Goal: Task Accomplishment & Management: Manage account settings

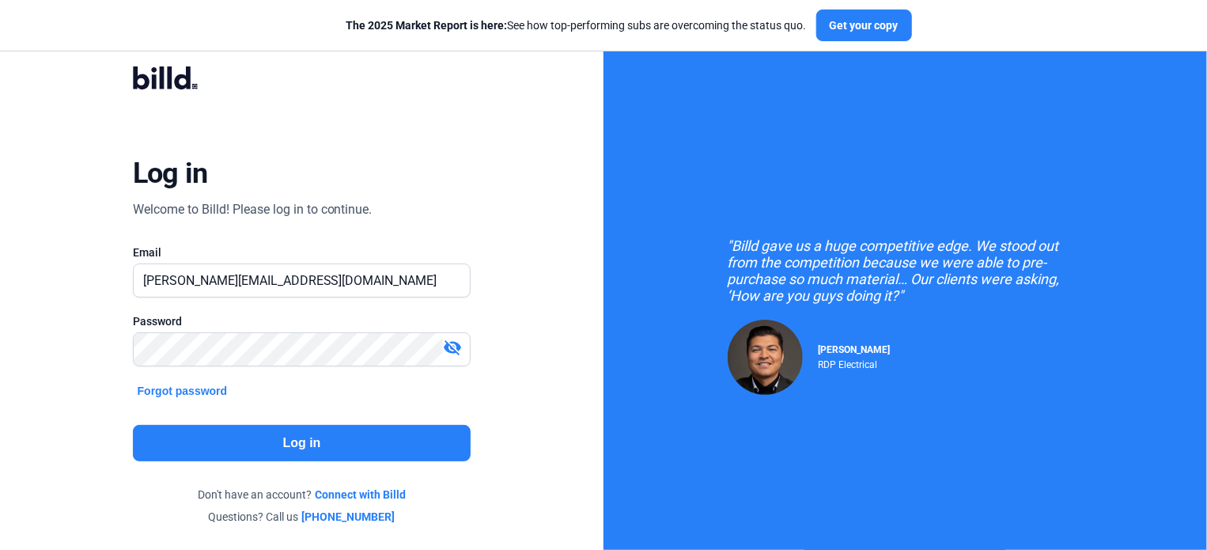
click at [367, 436] on button "Log in" at bounding box center [302, 443] width 338 height 36
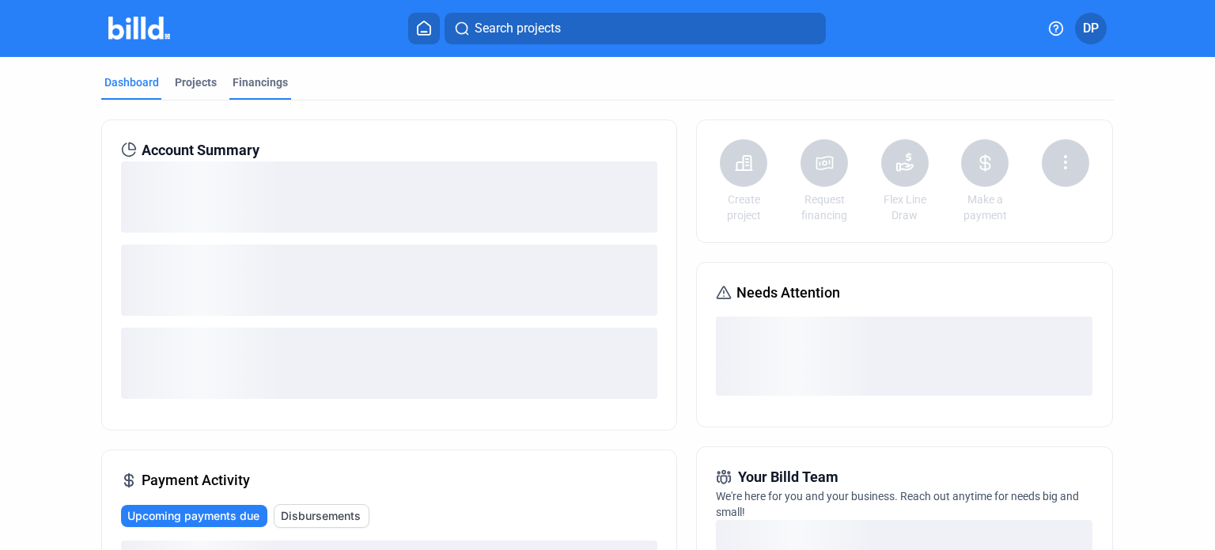
click at [259, 89] on div "Financings" at bounding box center [259, 82] width 55 height 16
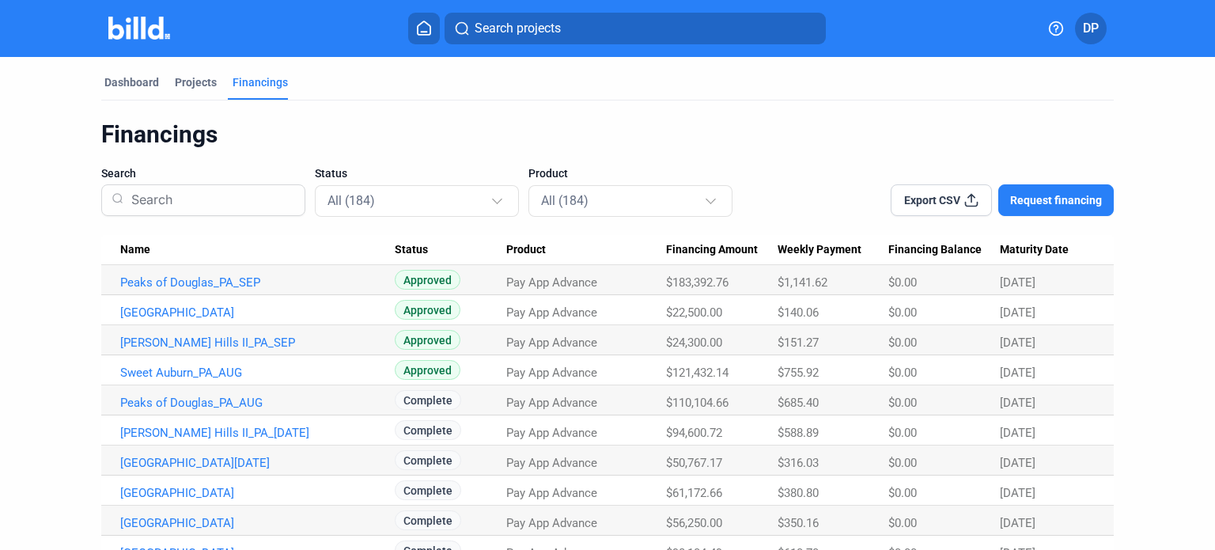
drag, startPoint x: 550, startPoint y: 292, endPoint x: 526, endPoint y: 247, distance: 50.2
